Goal: Task Accomplishment & Management: Use online tool/utility

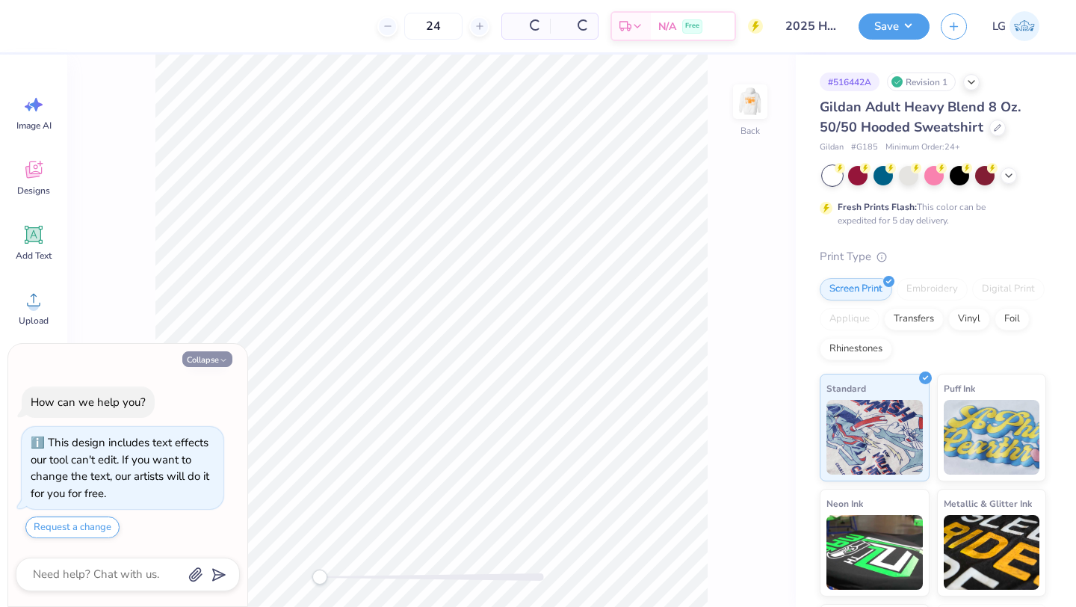
click at [215, 360] on button "Collapse" at bounding box center [207, 359] width 50 height 16
type textarea "x"
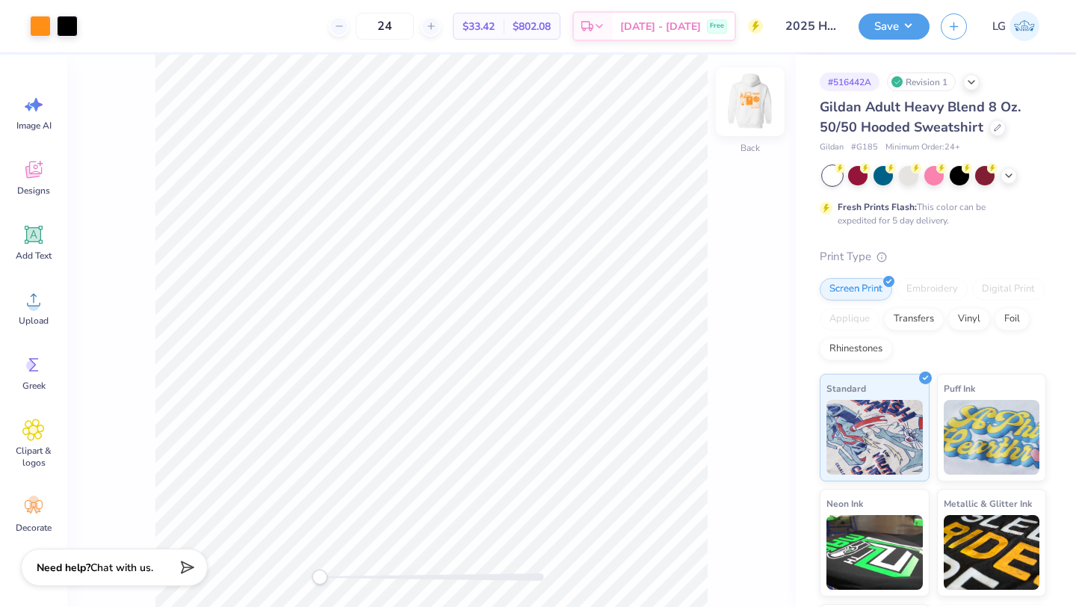
click at [728, 93] on img at bounding box center [750, 102] width 60 height 60
click at [858, 173] on div at bounding box center [857, 173] width 19 height 19
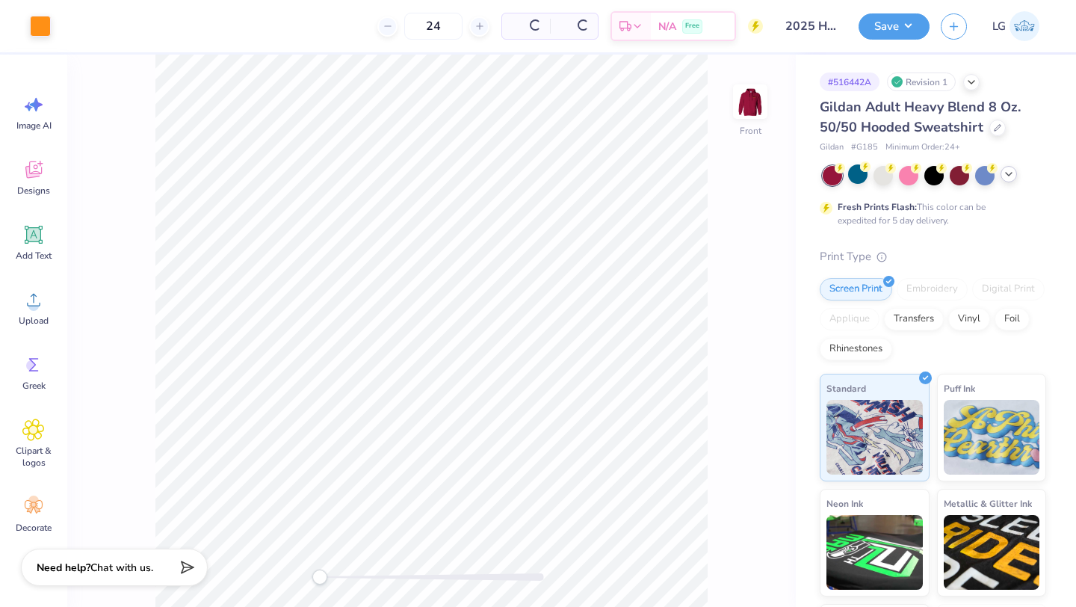
click at [1011, 176] on icon at bounding box center [1009, 174] width 12 height 12
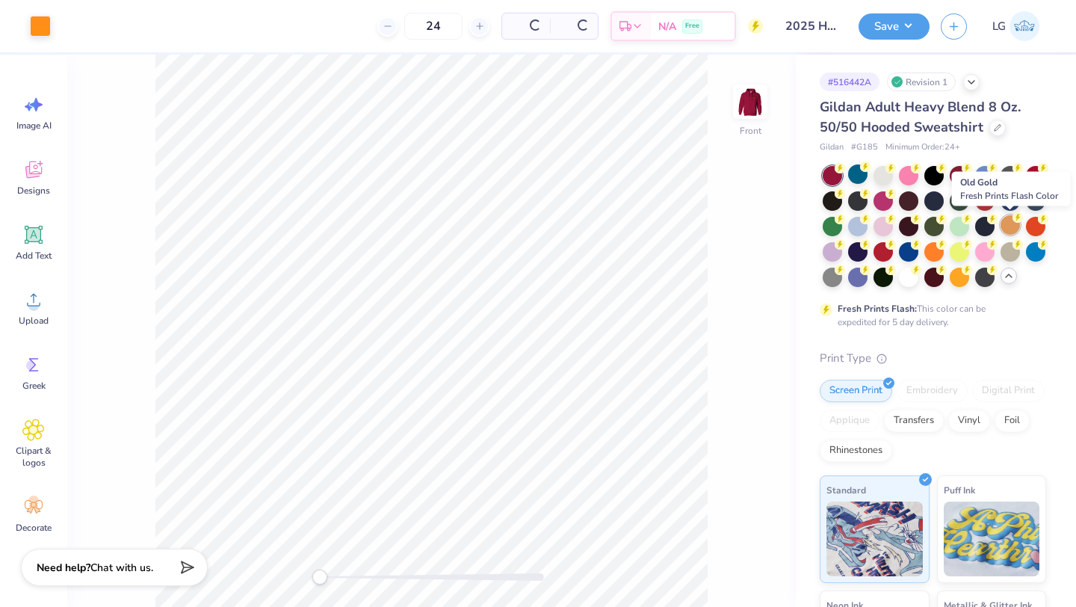
click at [1007, 223] on div at bounding box center [1009, 224] width 19 height 19
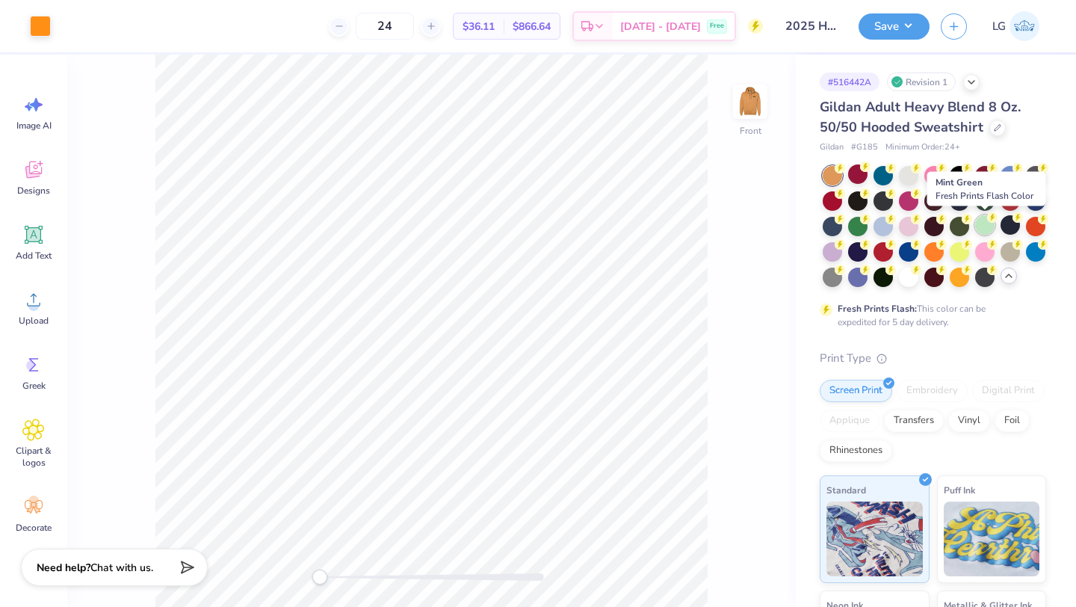
click at [983, 226] on div at bounding box center [984, 224] width 19 height 19
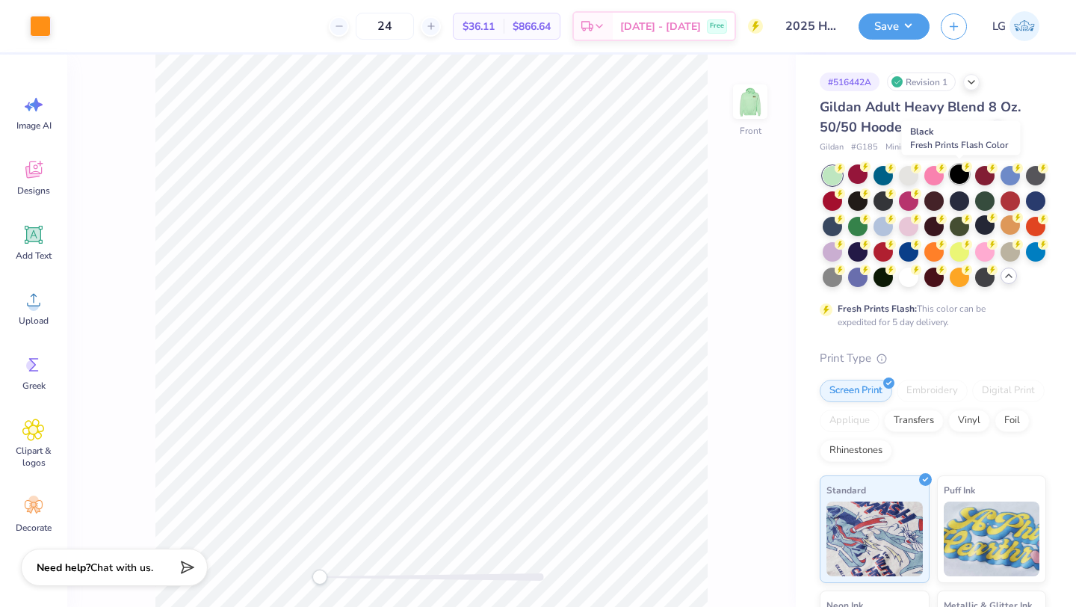
click at [958, 176] on div at bounding box center [959, 173] width 19 height 19
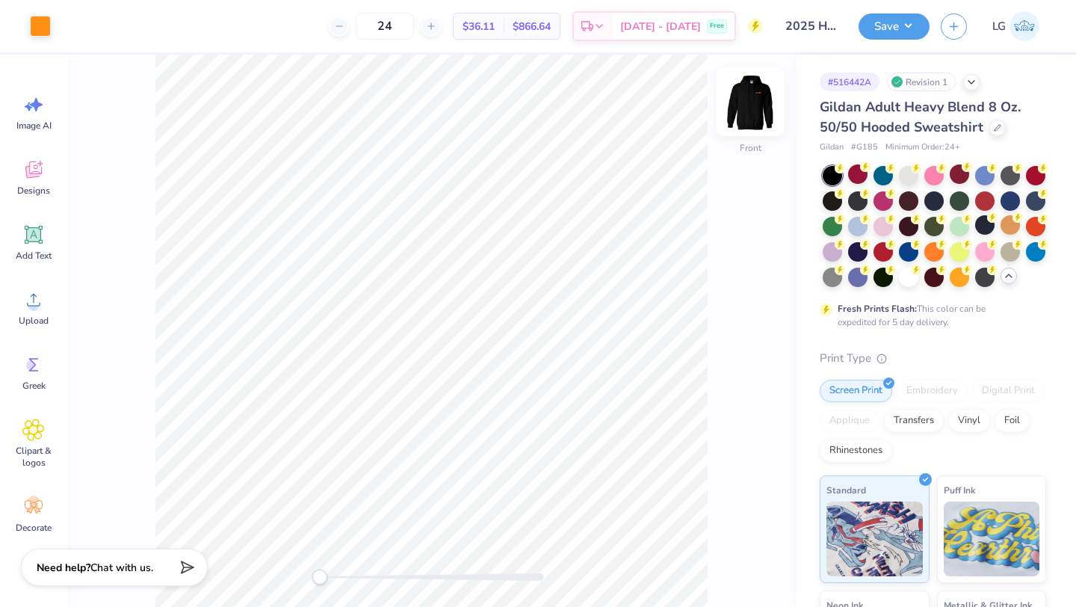
click at [749, 108] on img at bounding box center [750, 102] width 60 height 60
click at [64, 25] on div at bounding box center [67, 24] width 21 height 21
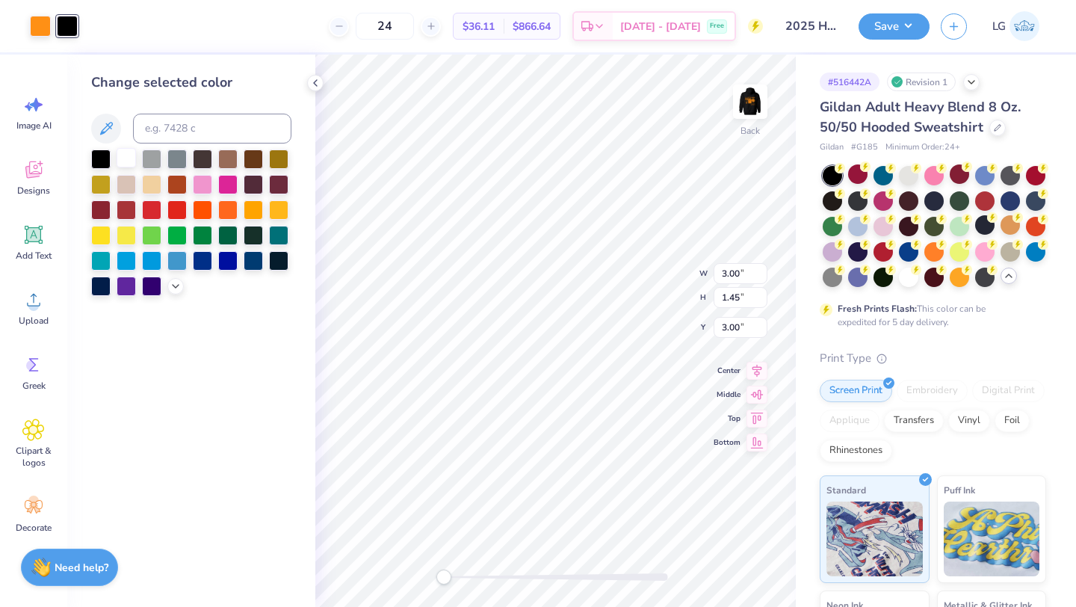
click at [126, 157] on div at bounding box center [126, 157] width 19 height 19
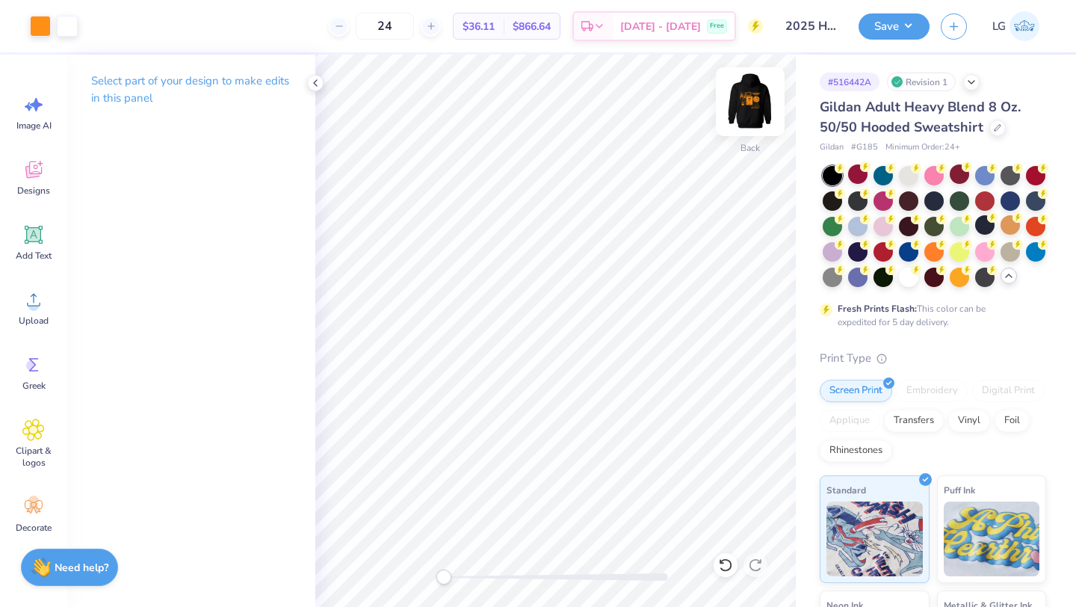
click at [752, 100] on img at bounding box center [750, 102] width 60 height 60
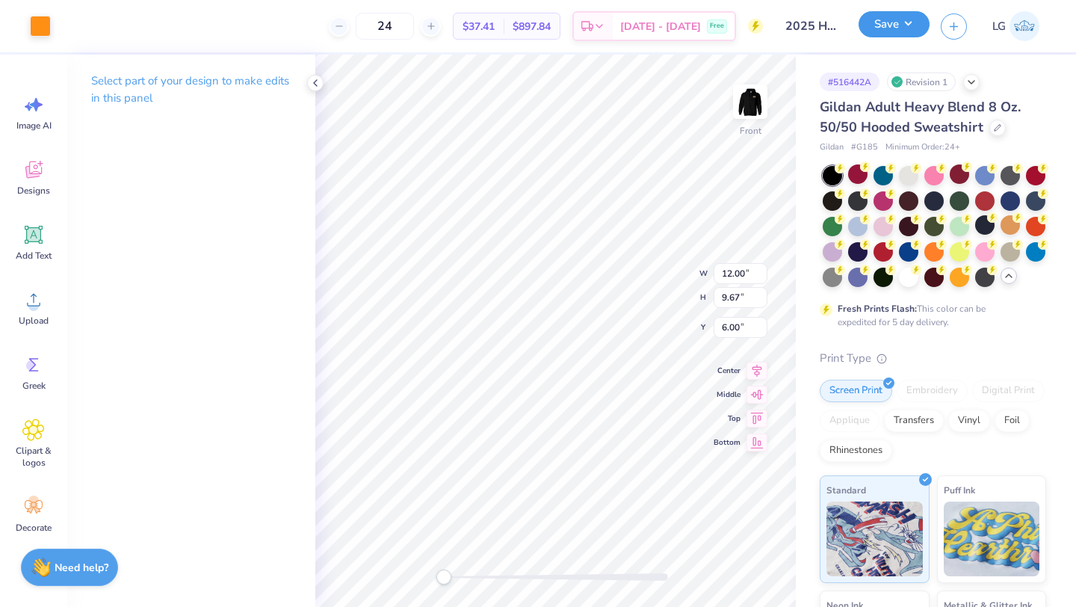
click at [896, 23] on button "Save" at bounding box center [893, 24] width 71 height 26
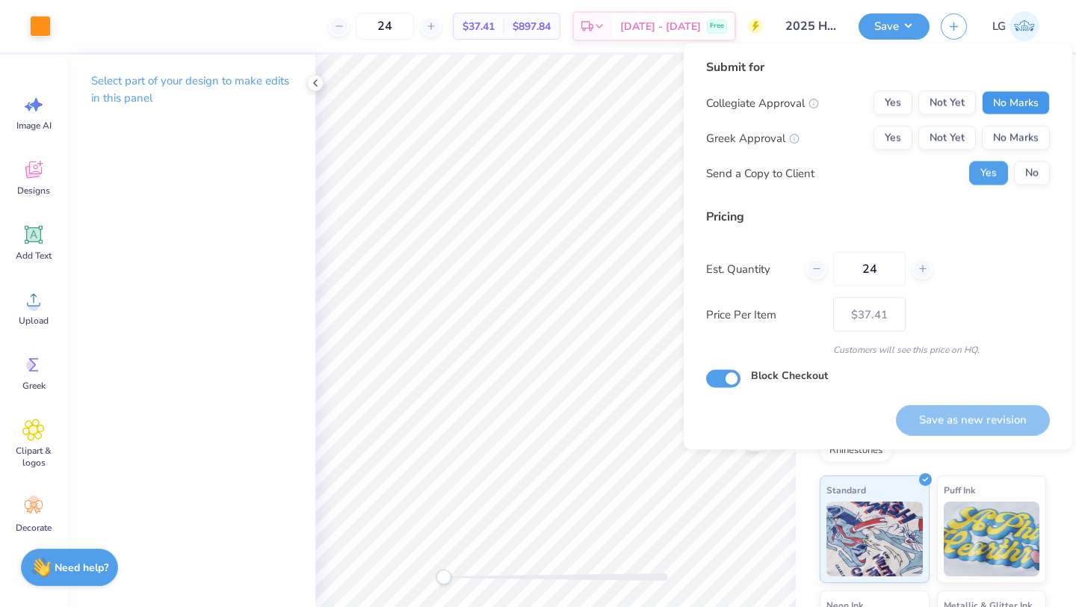
click at [1024, 105] on button "No Marks" at bounding box center [1016, 103] width 68 height 24
click at [1026, 144] on button "No Marks" at bounding box center [1016, 138] width 68 height 24
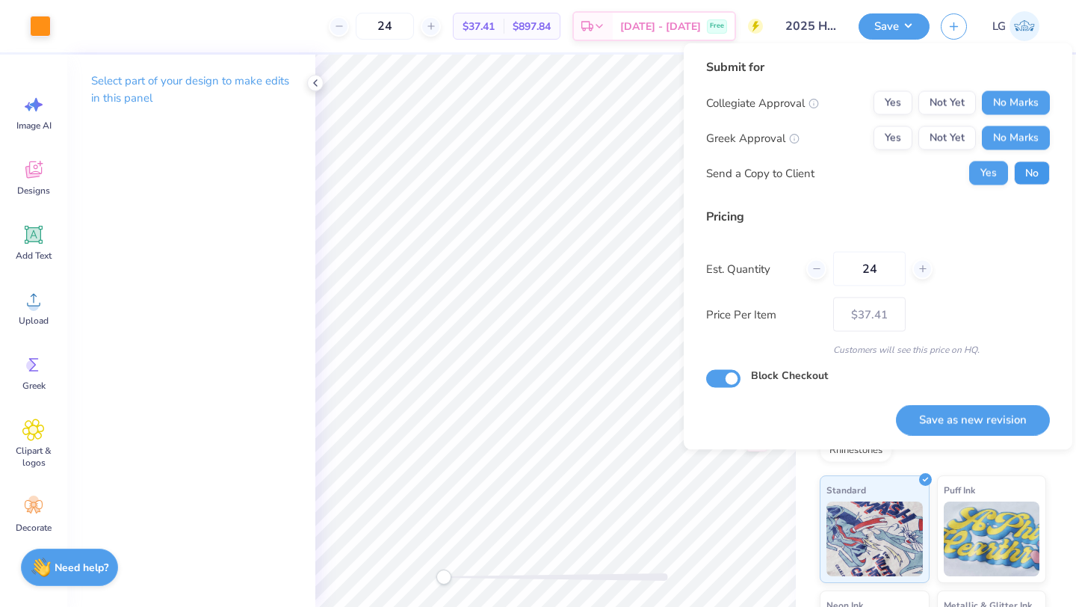
click at [1032, 170] on button "No" at bounding box center [1032, 173] width 36 height 24
click at [960, 421] on button "Save as new revision" at bounding box center [973, 419] width 154 height 31
type input "$37.41"
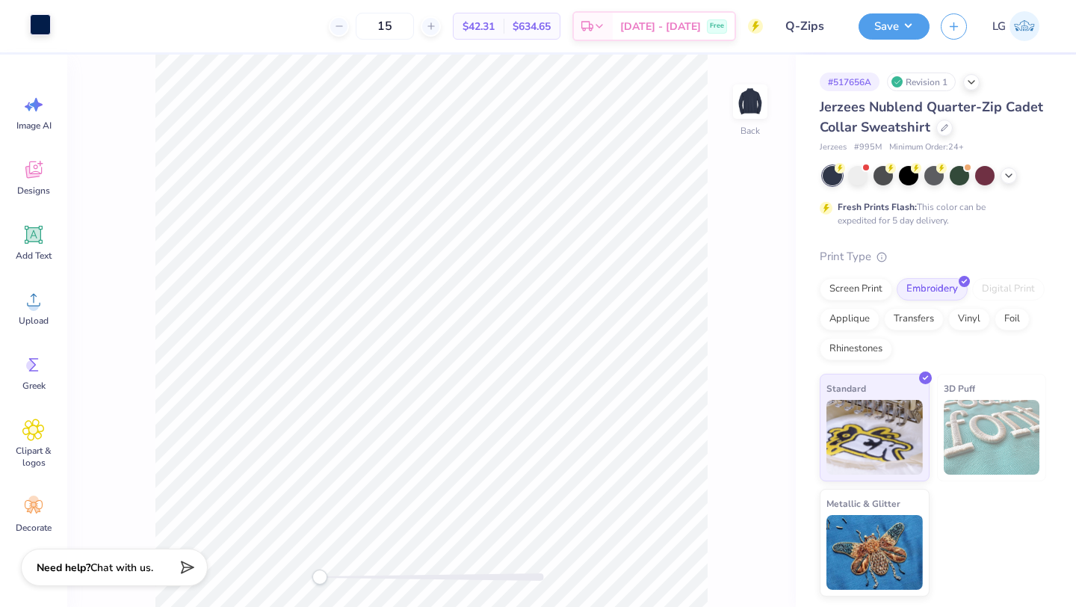
click at [45, 22] on div at bounding box center [40, 24] width 21 height 21
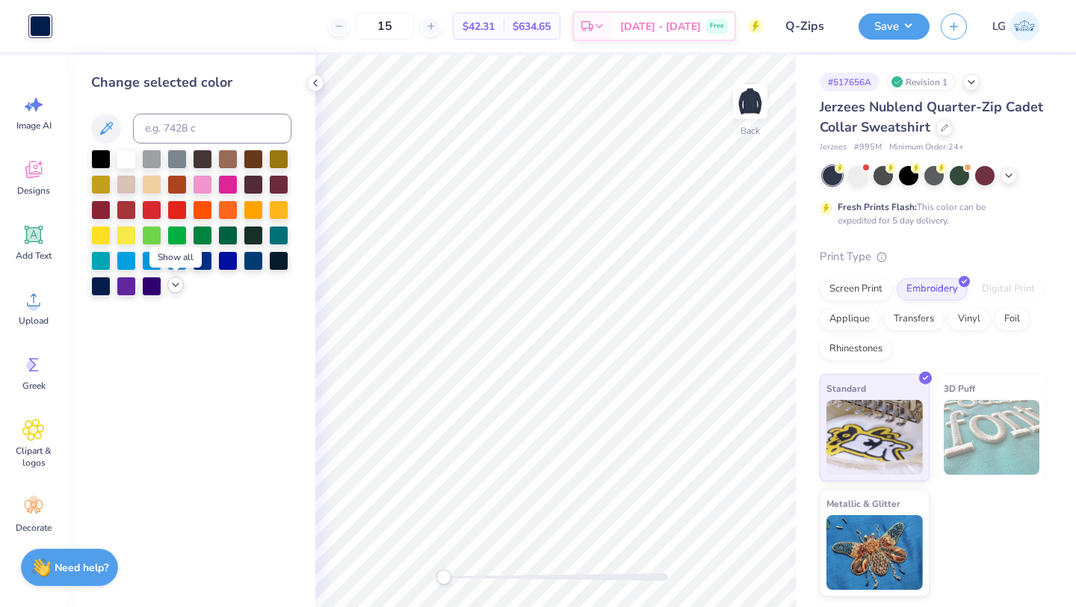
click at [173, 276] on div at bounding box center [175, 284] width 16 height 16
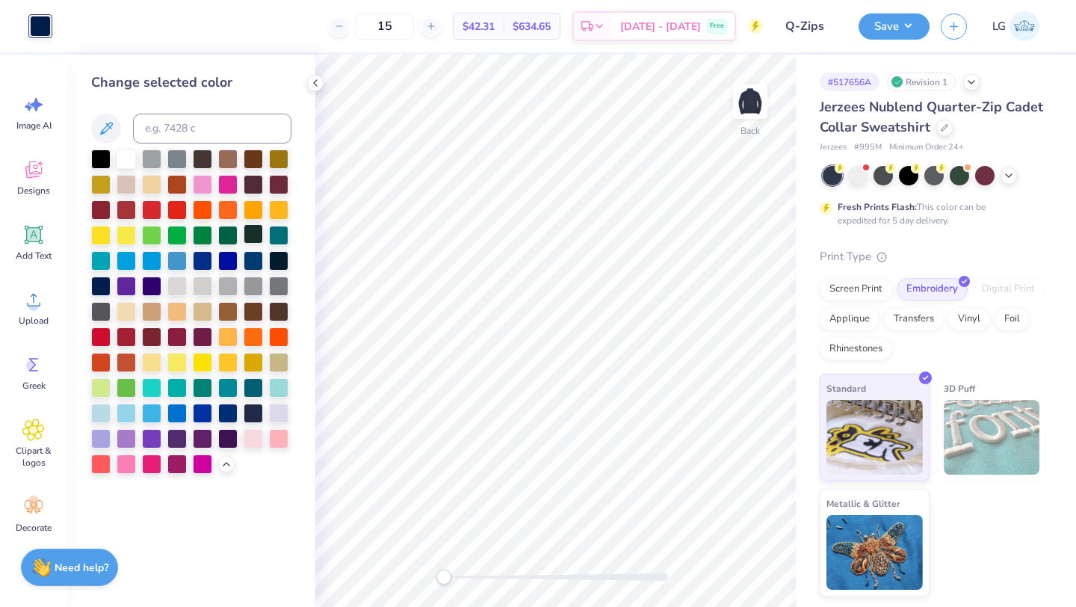
click at [247, 229] on div at bounding box center [253, 233] width 19 height 19
click at [270, 258] on div at bounding box center [278, 259] width 19 height 19
click at [255, 264] on div at bounding box center [253, 259] width 19 height 19
click at [199, 415] on div at bounding box center [202, 411] width 19 height 19
click at [220, 413] on div at bounding box center [227, 411] width 19 height 19
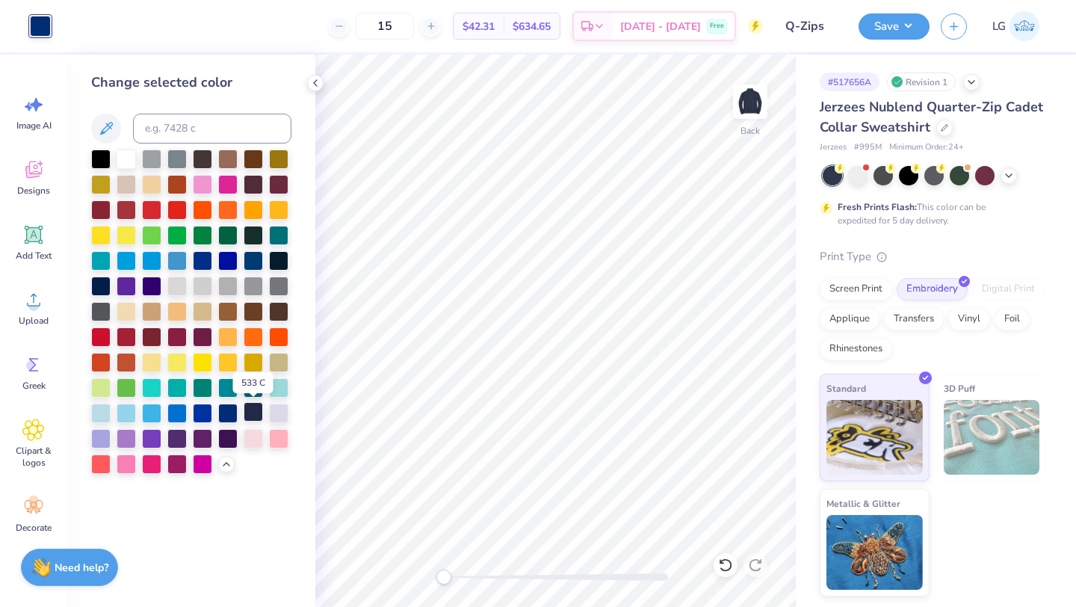
click at [256, 411] on div at bounding box center [253, 411] width 19 height 19
click at [716, 563] on div at bounding box center [725, 565] width 24 height 24
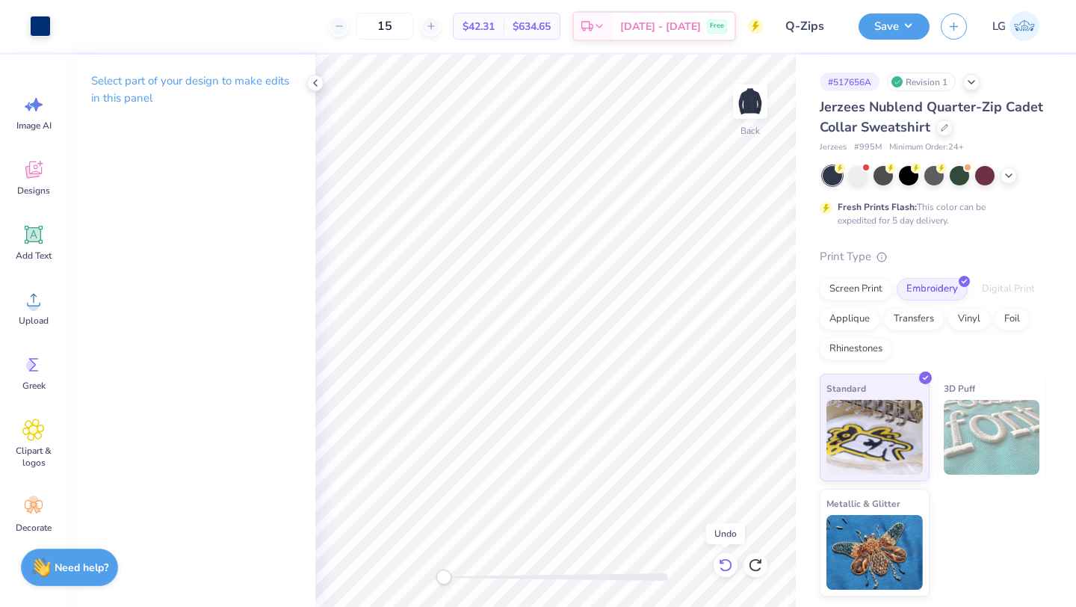
click at [720, 564] on icon at bounding box center [725, 564] width 15 height 15
click at [720, 563] on icon at bounding box center [725, 564] width 15 height 15
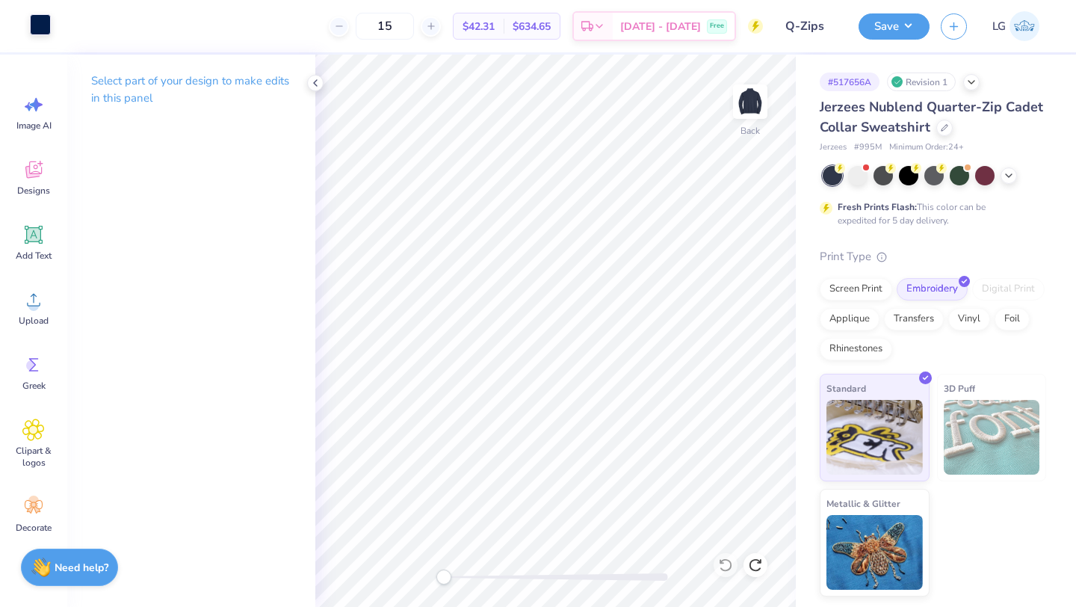
click at [41, 29] on div at bounding box center [40, 24] width 21 height 21
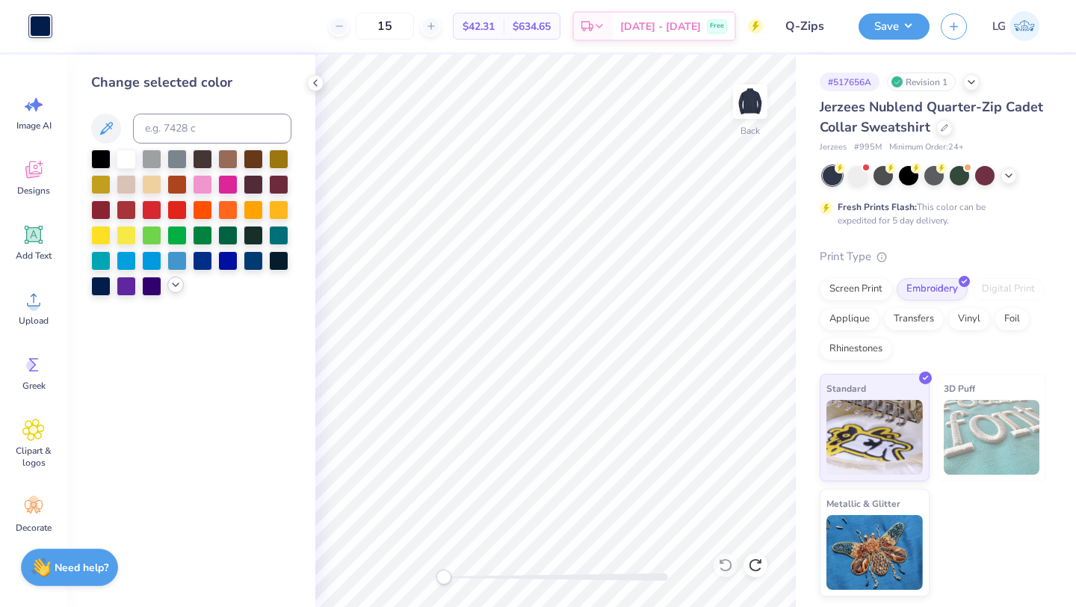
click at [181, 288] on icon at bounding box center [176, 285] width 12 height 12
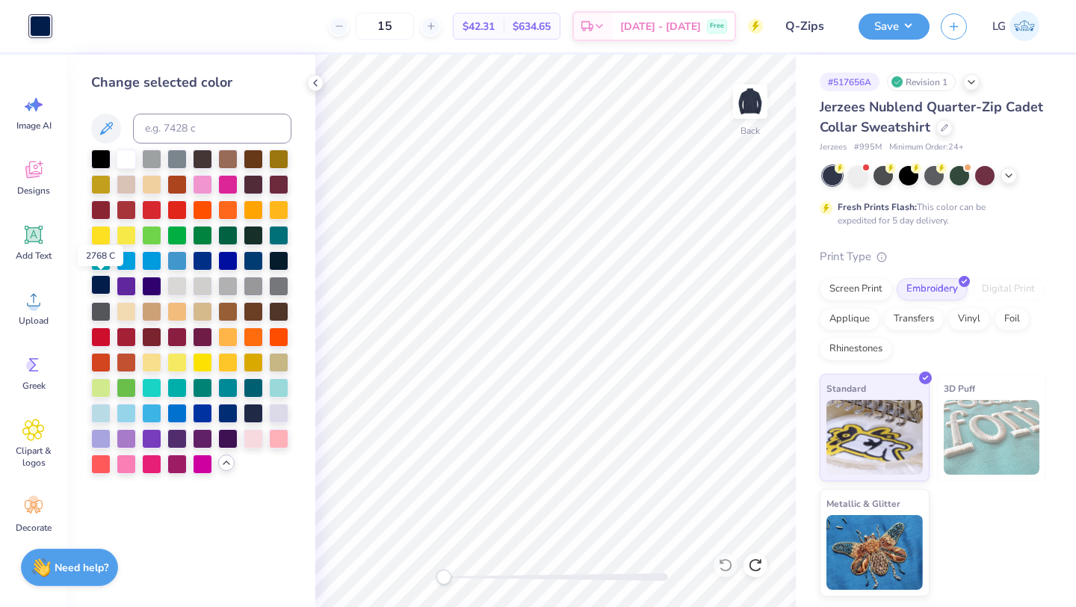
click at [107, 288] on div at bounding box center [100, 284] width 19 height 19
click at [103, 286] on div at bounding box center [100, 284] width 19 height 19
click at [254, 416] on div at bounding box center [253, 411] width 19 height 19
click at [260, 411] on div at bounding box center [253, 411] width 19 height 19
click at [279, 255] on div at bounding box center [278, 259] width 19 height 19
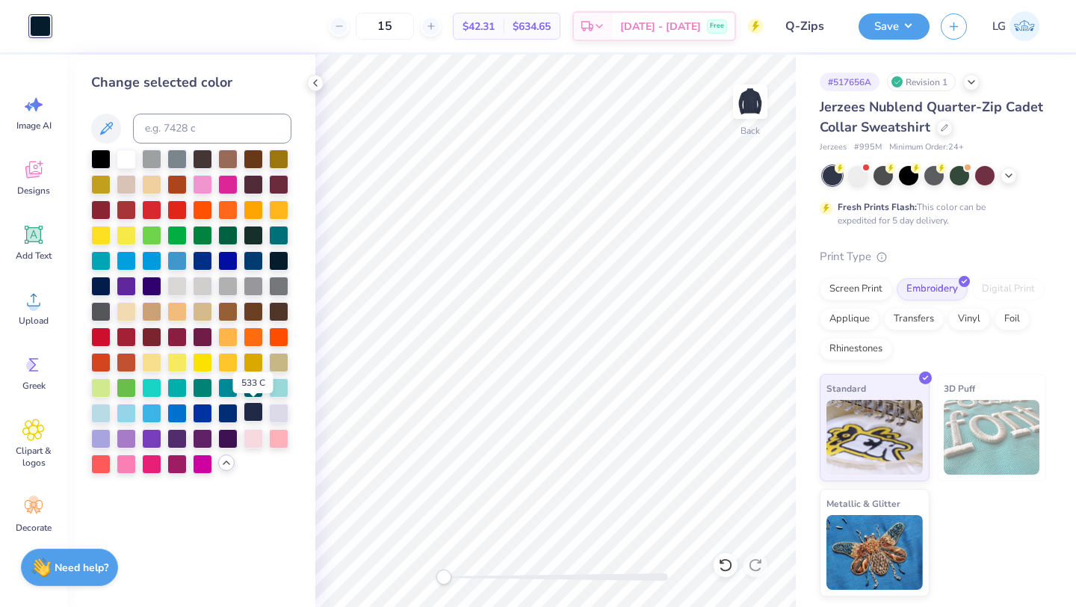
click at [261, 414] on div at bounding box center [253, 411] width 19 height 19
click at [881, 25] on button "Save" at bounding box center [893, 24] width 71 height 26
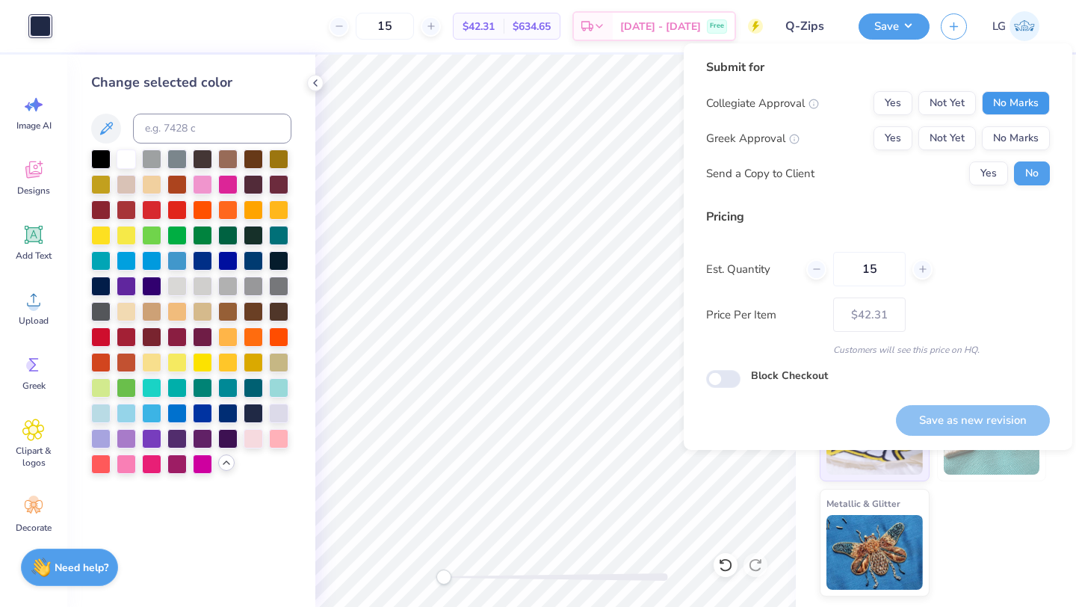
click at [1009, 110] on button "No Marks" at bounding box center [1016, 103] width 68 height 24
click at [1009, 132] on button "No Marks" at bounding box center [1016, 138] width 68 height 24
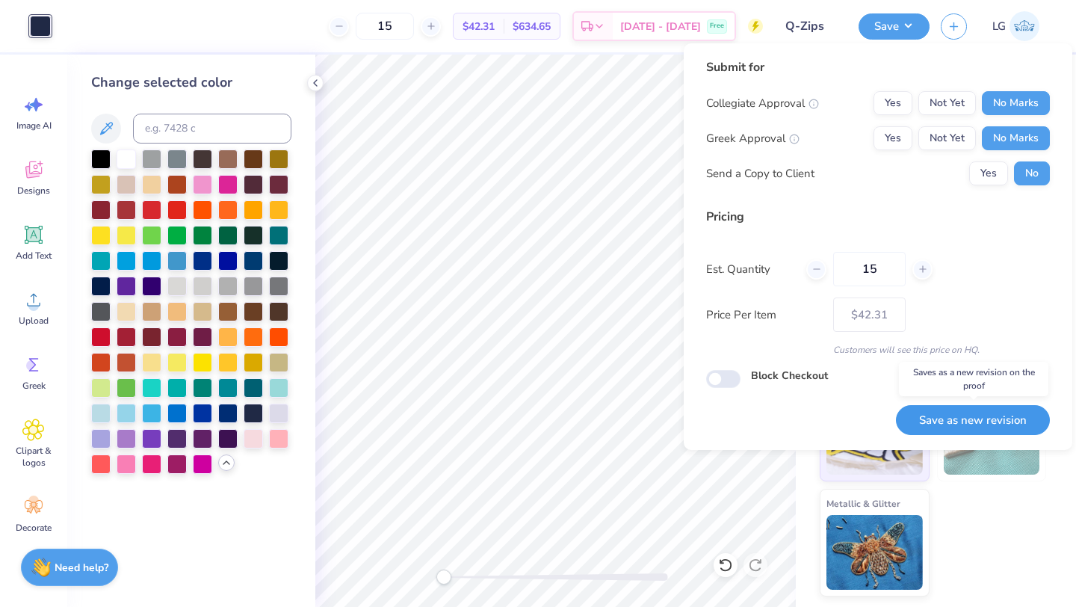
click at [953, 412] on button "Save as new revision" at bounding box center [973, 420] width 154 height 31
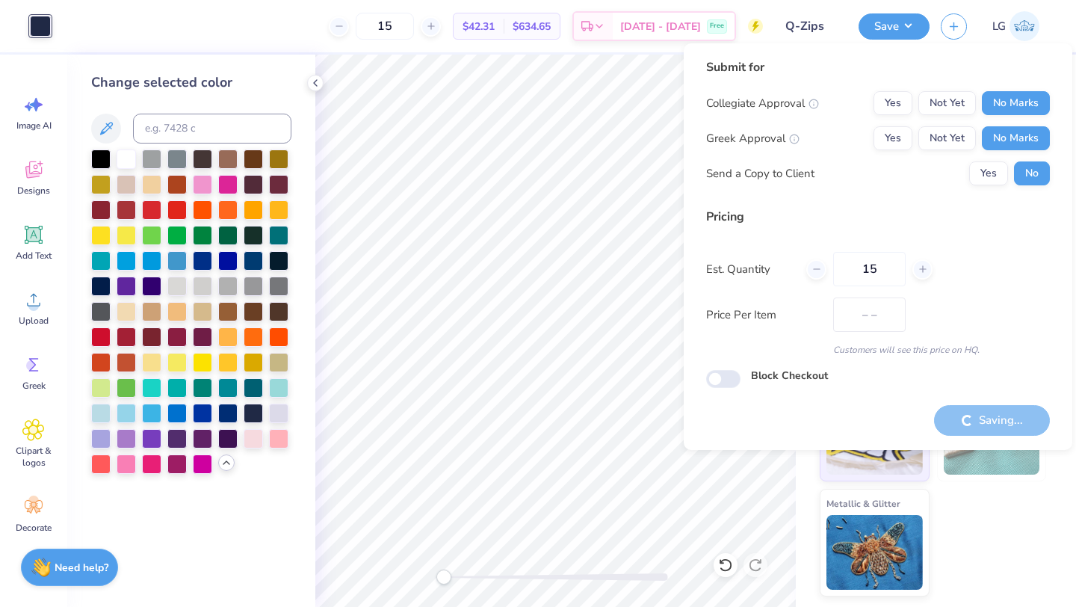
type input "$42.31"
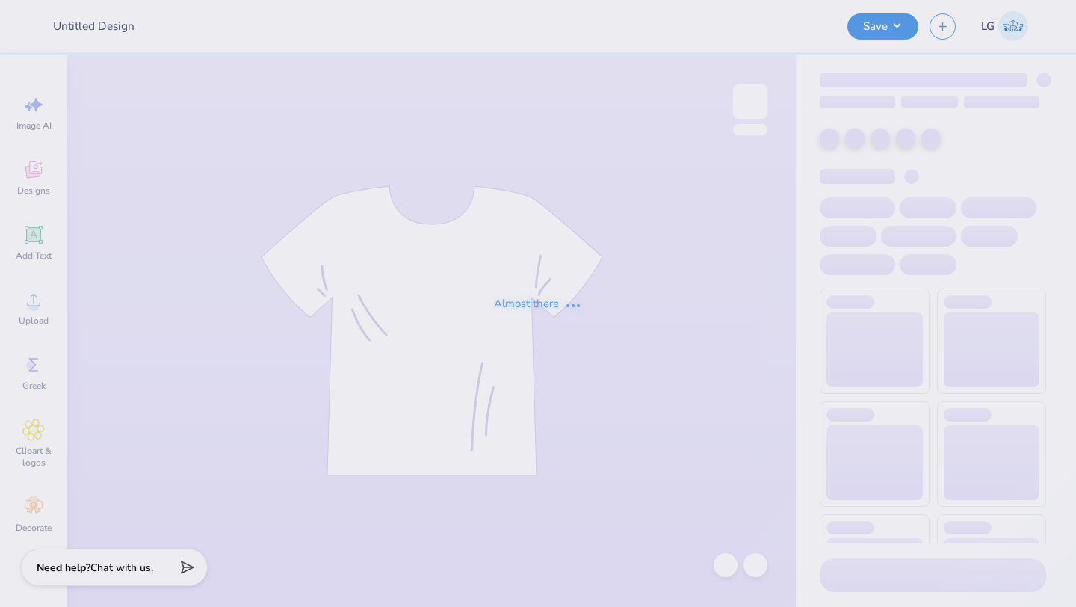
type input "Ingather cream crewneck"
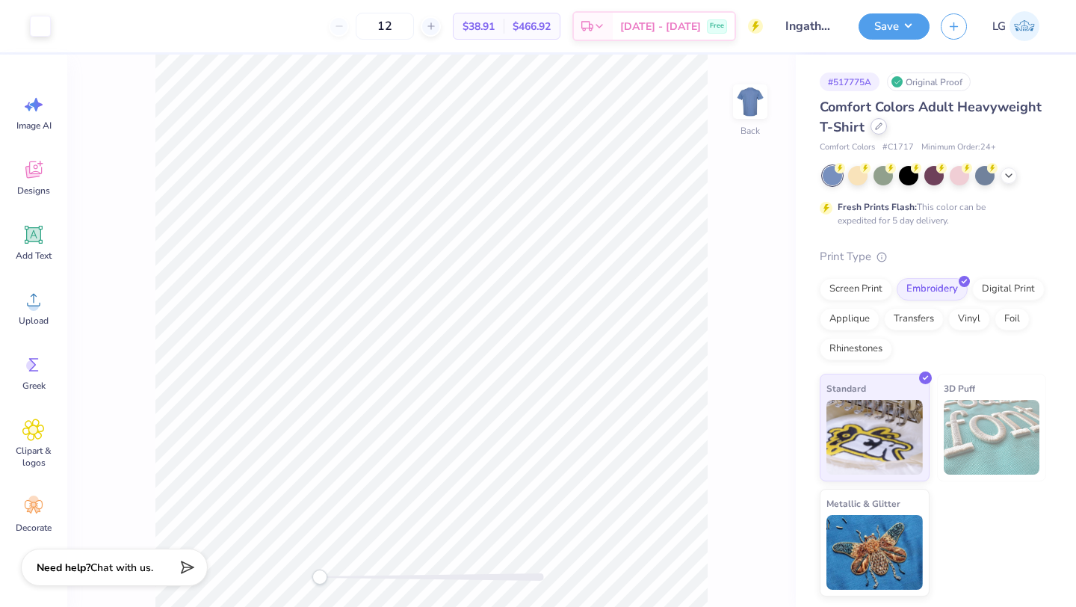
click at [883, 125] on div at bounding box center [878, 126] width 16 height 16
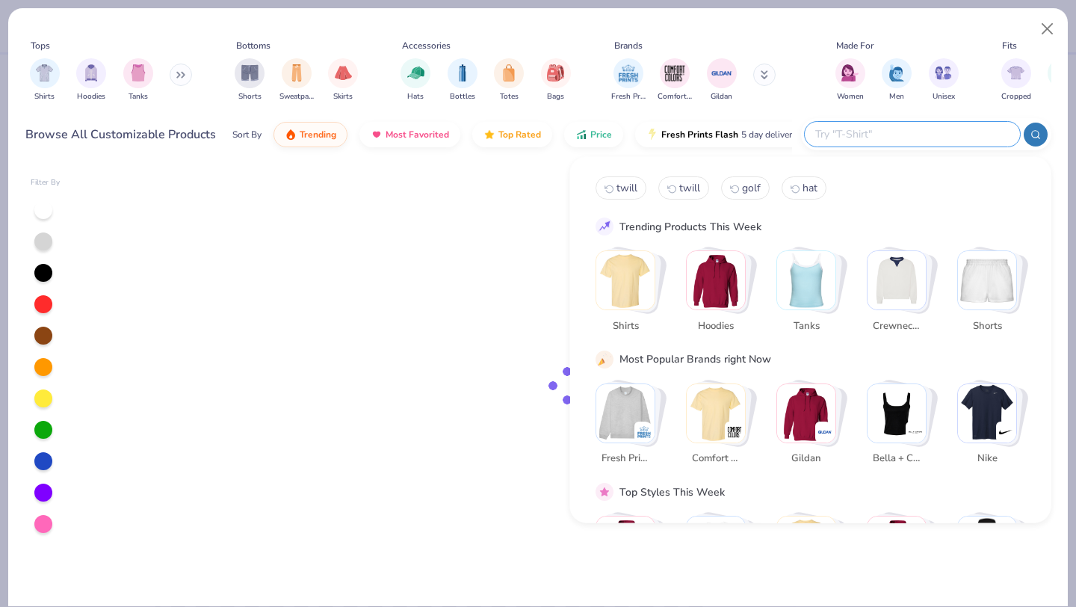
click at [955, 137] on input "text" at bounding box center [912, 134] width 196 height 17
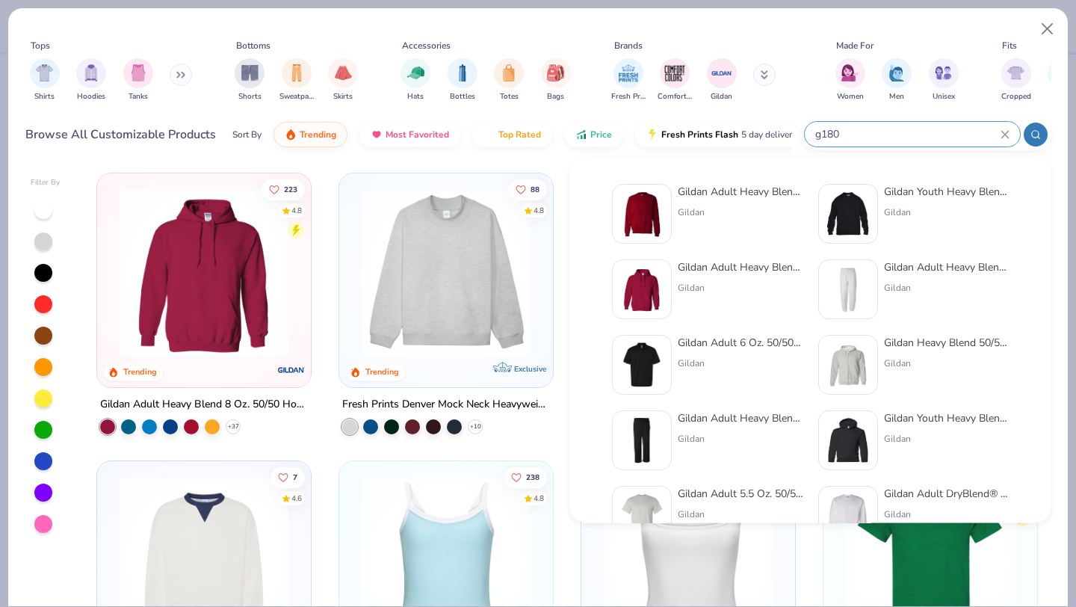
type input "g180"
click at [666, 196] on div at bounding box center [642, 214] width 60 height 60
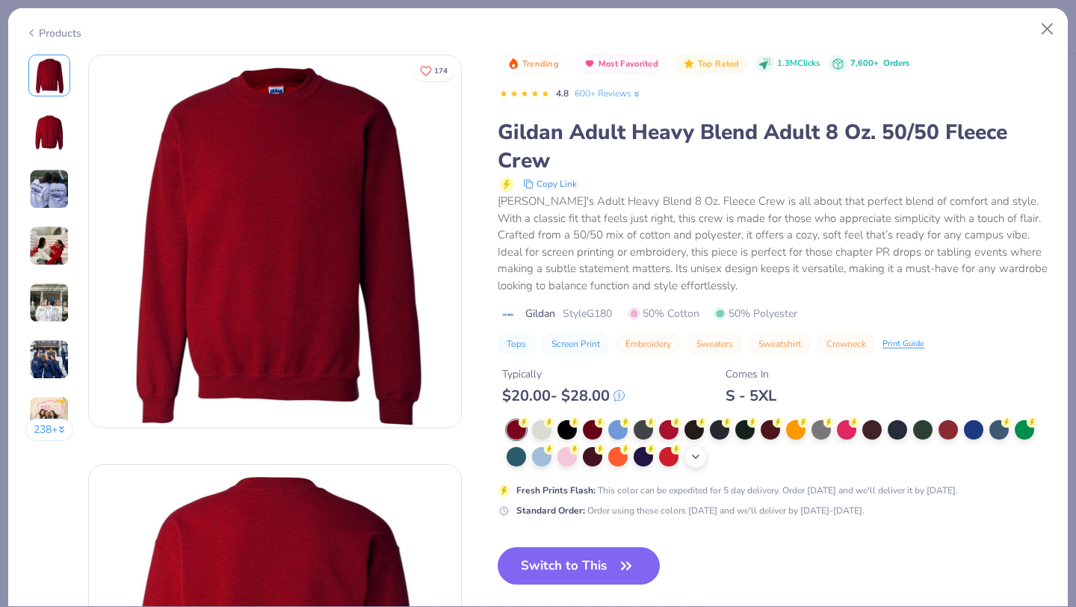
click at [690, 450] on icon at bounding box center [696, 456] width 12 height 12
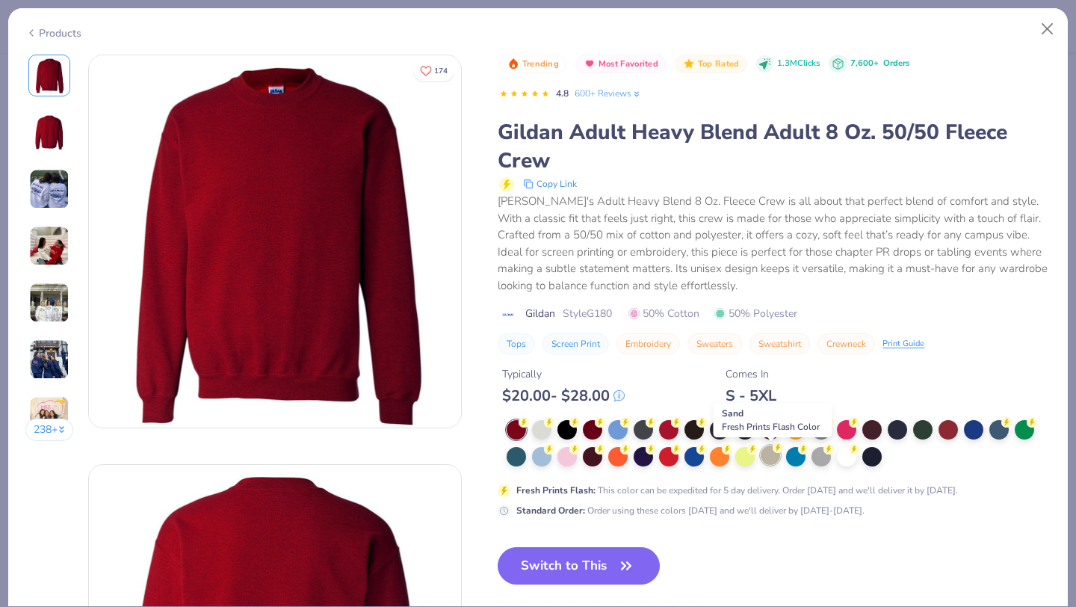
click at [776, 453] on div at bounding box center [770, 454] width 19 height 19
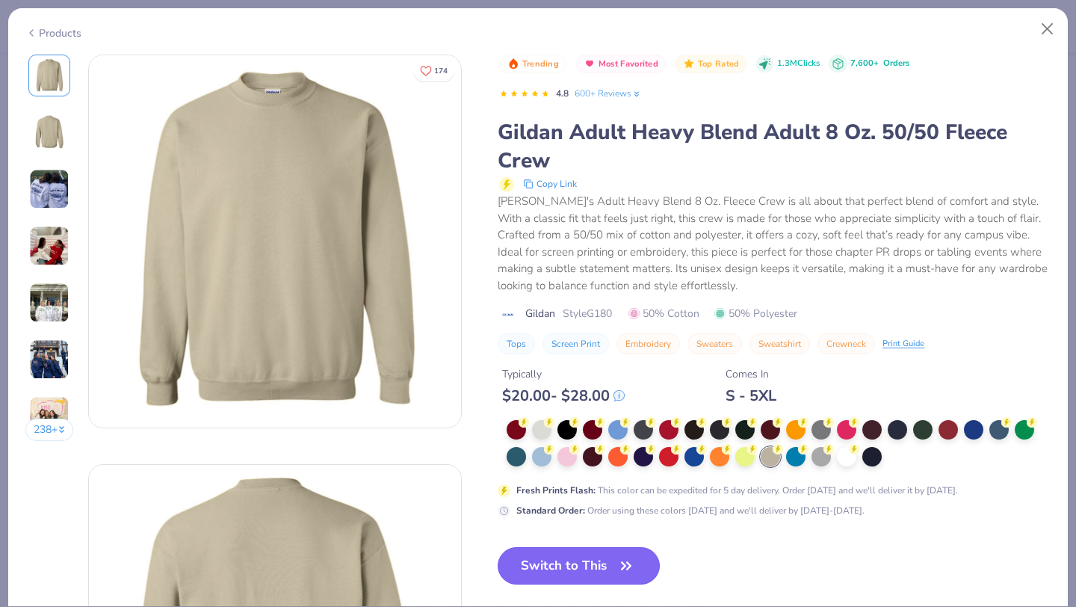
click at [575, 560] on button "Switch to This" at bounding box center [579, 565] width 162 height 37
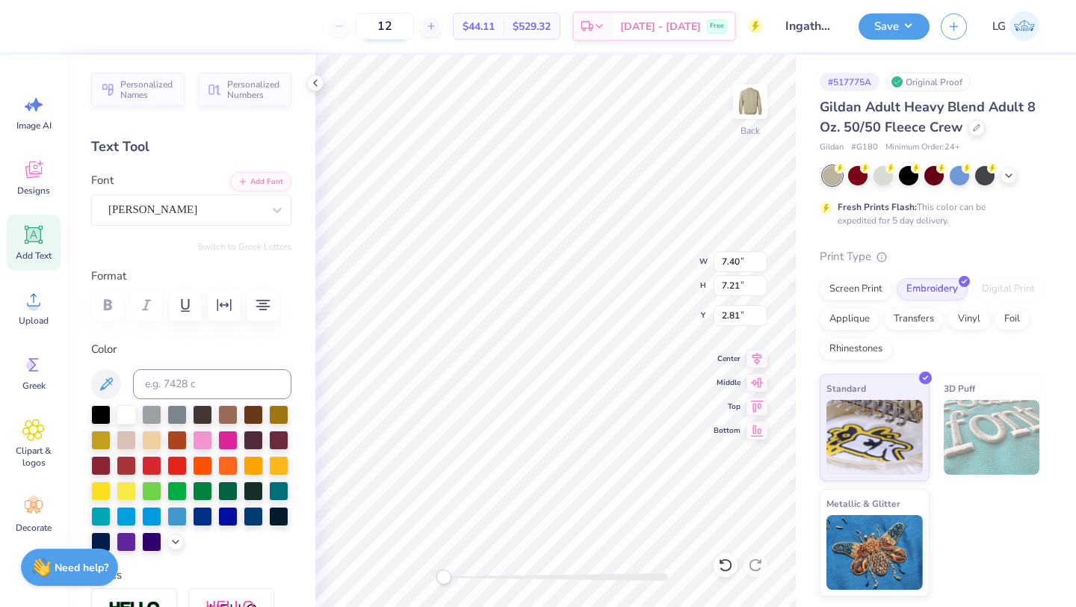
click at [414, 21] on input "12" at bounding box center [385, 26] width 58 height 27
type input "1"
click at [430, 25] on input "093" at bounding box center [433, 26] width 58 height 27
type input "93"
click at [261, 413] on div at bounding box center [253, 412] width 19 height 19
